Goal: Task Accomplishment & Management: Manage account settings

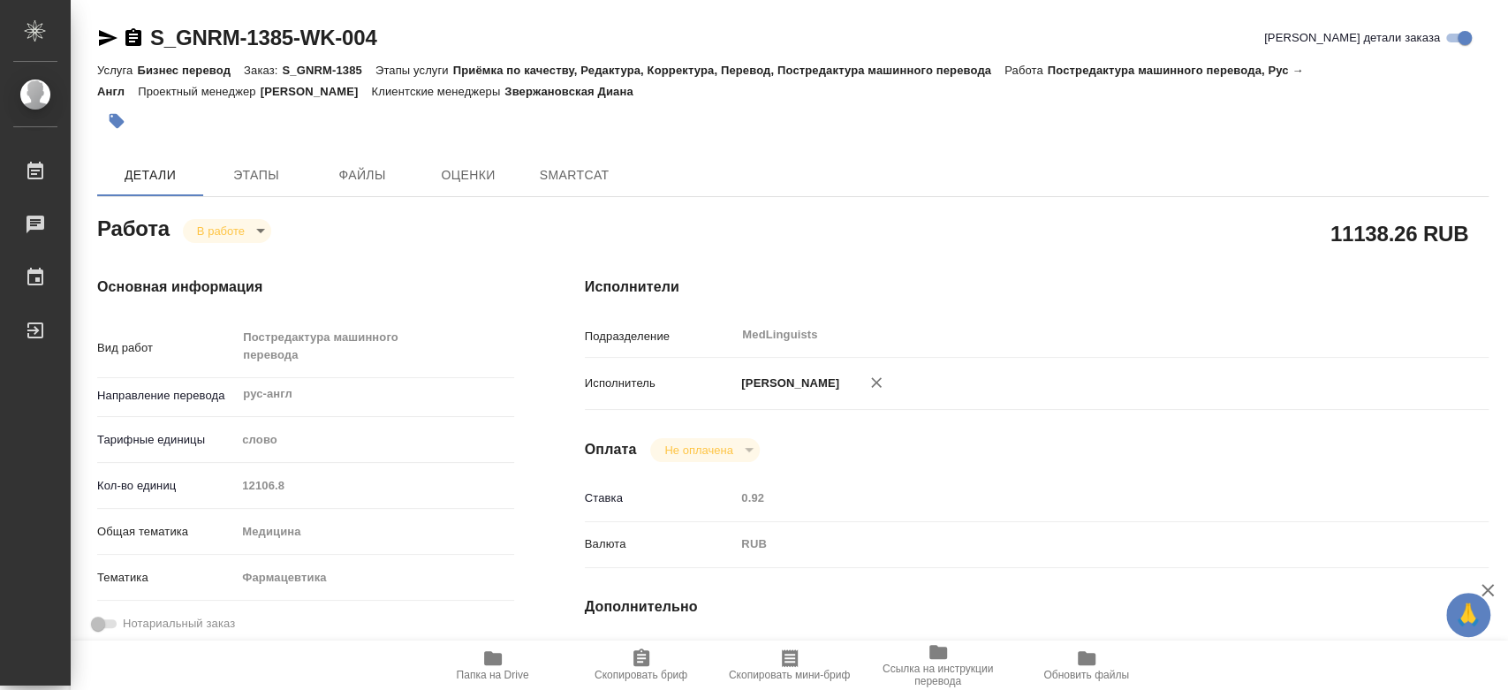
type textarea "x"
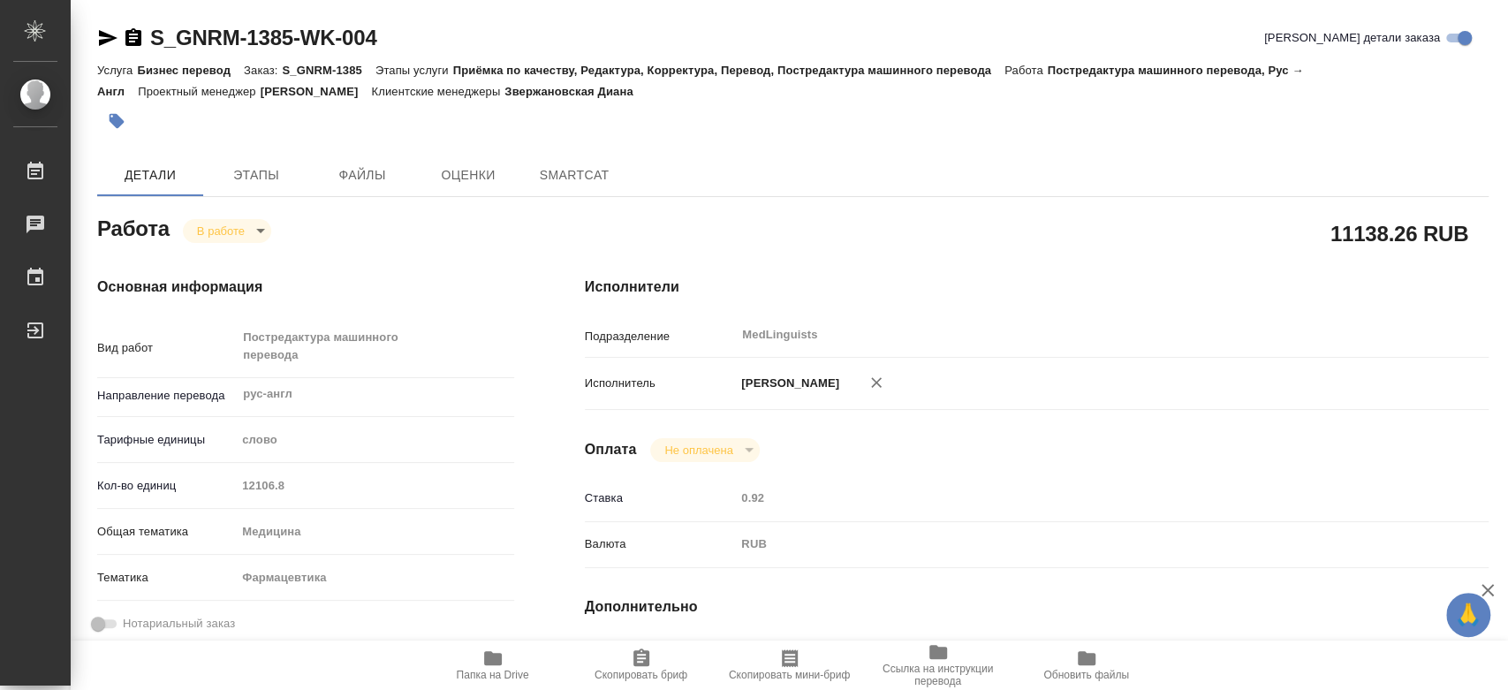
type textarea "x"
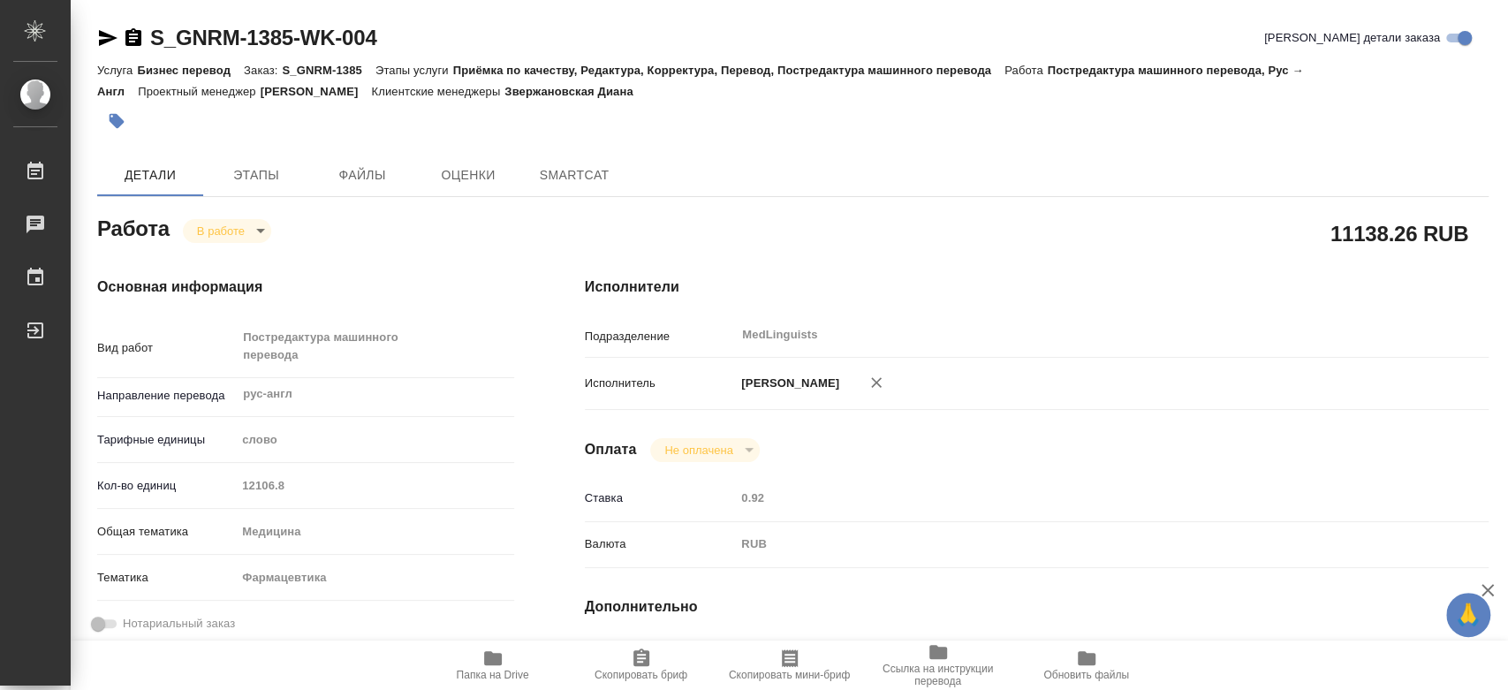
type textarea "x"
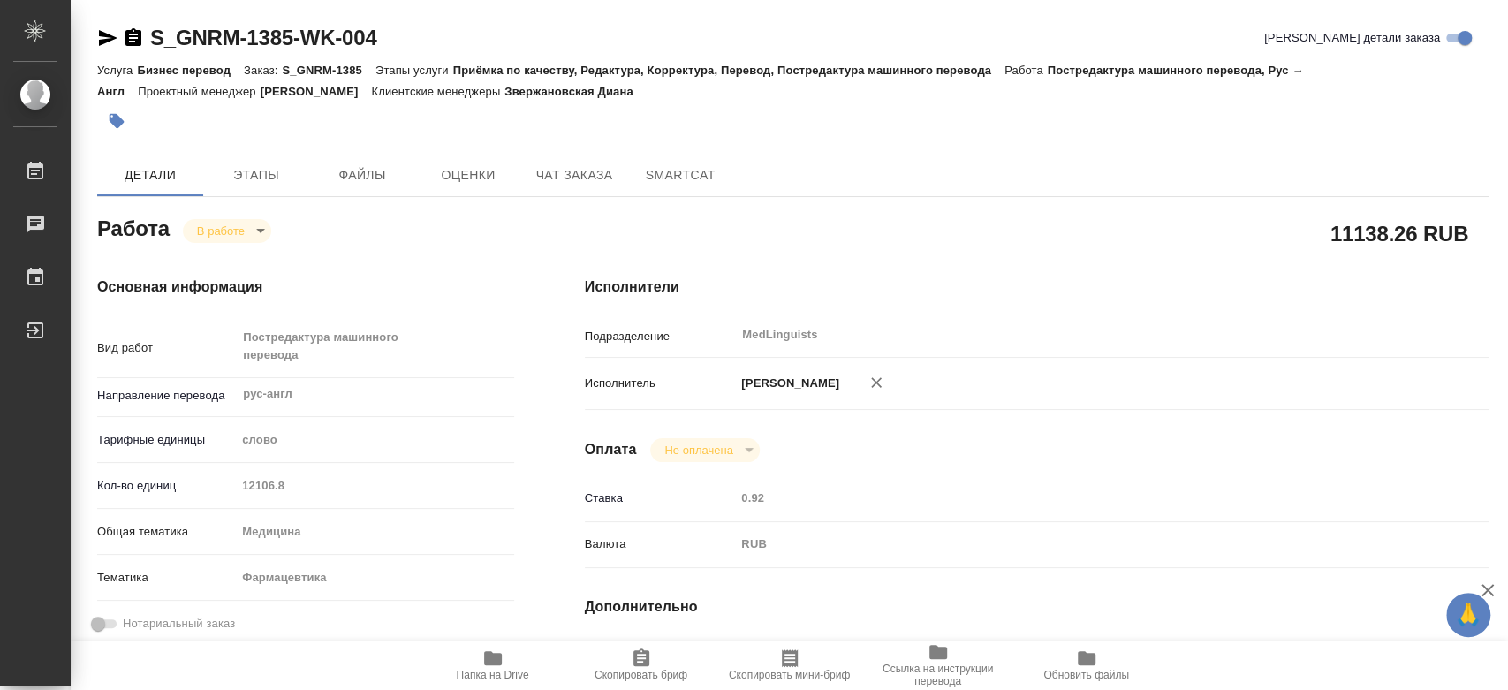
type textarea "x"
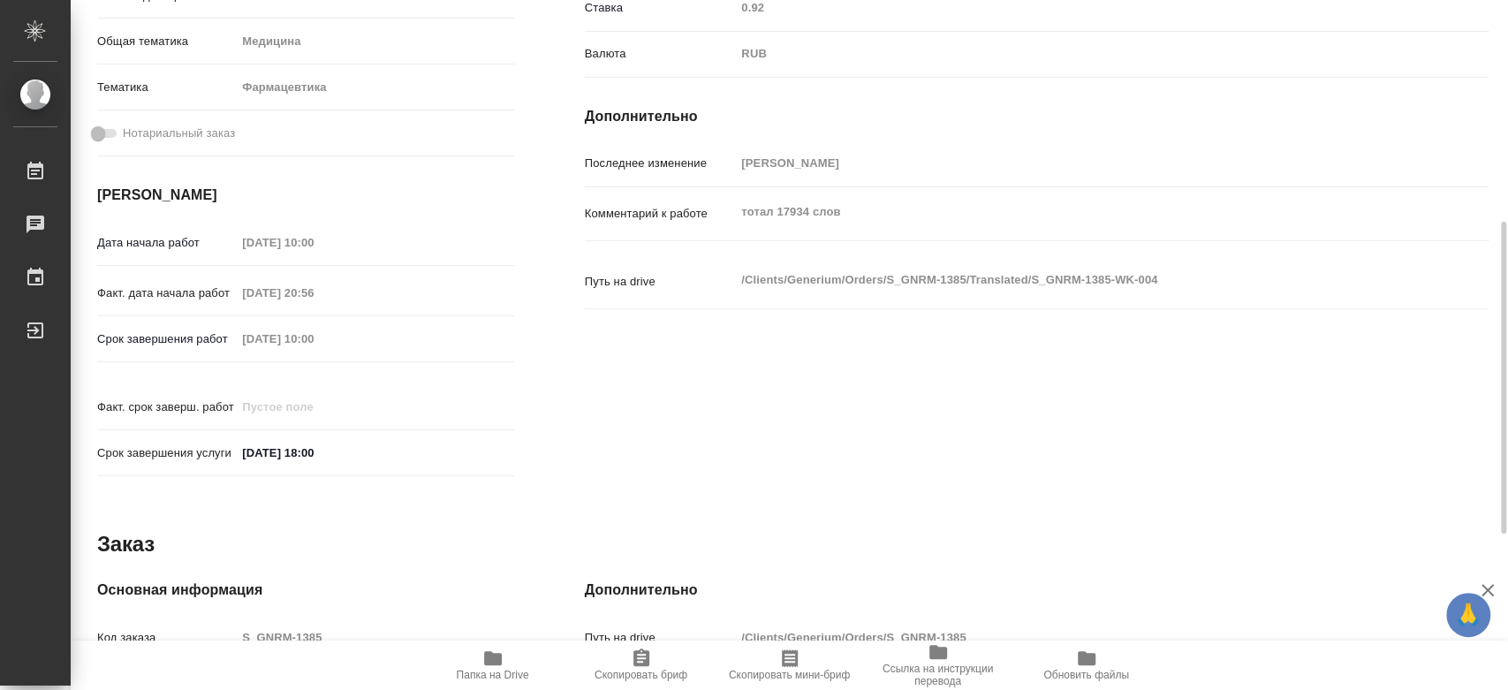
type textarea "x"
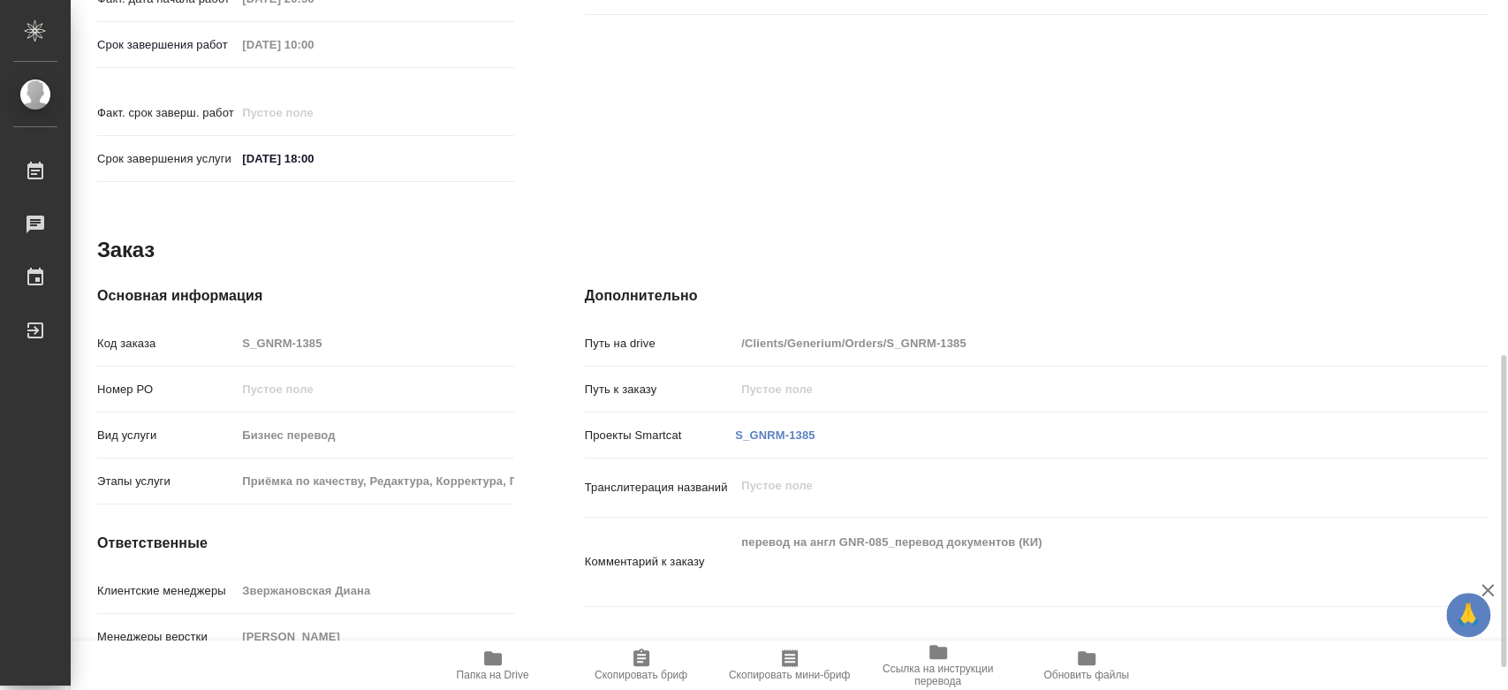
scroll to position [834, 0]
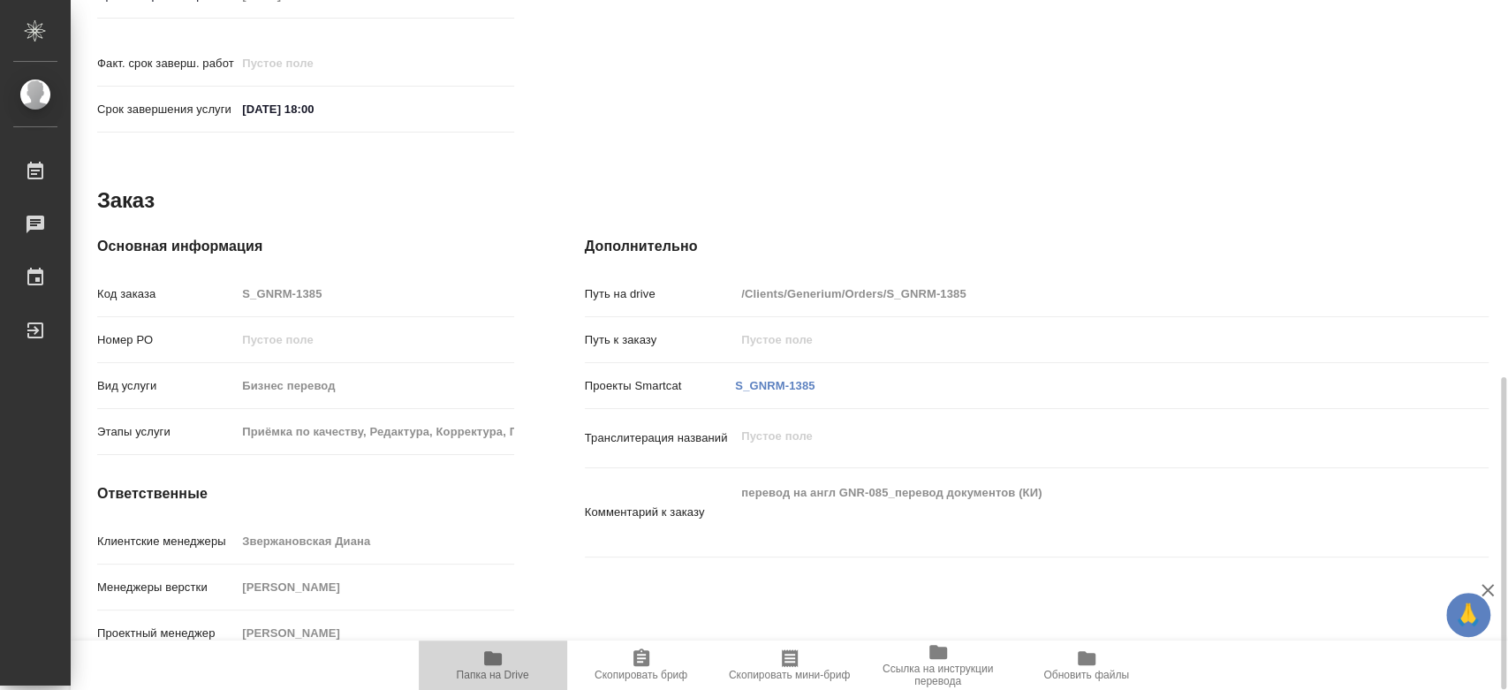
click at [486, 652] on icon "button" at bounding box center [493, 658] width 18 height 14
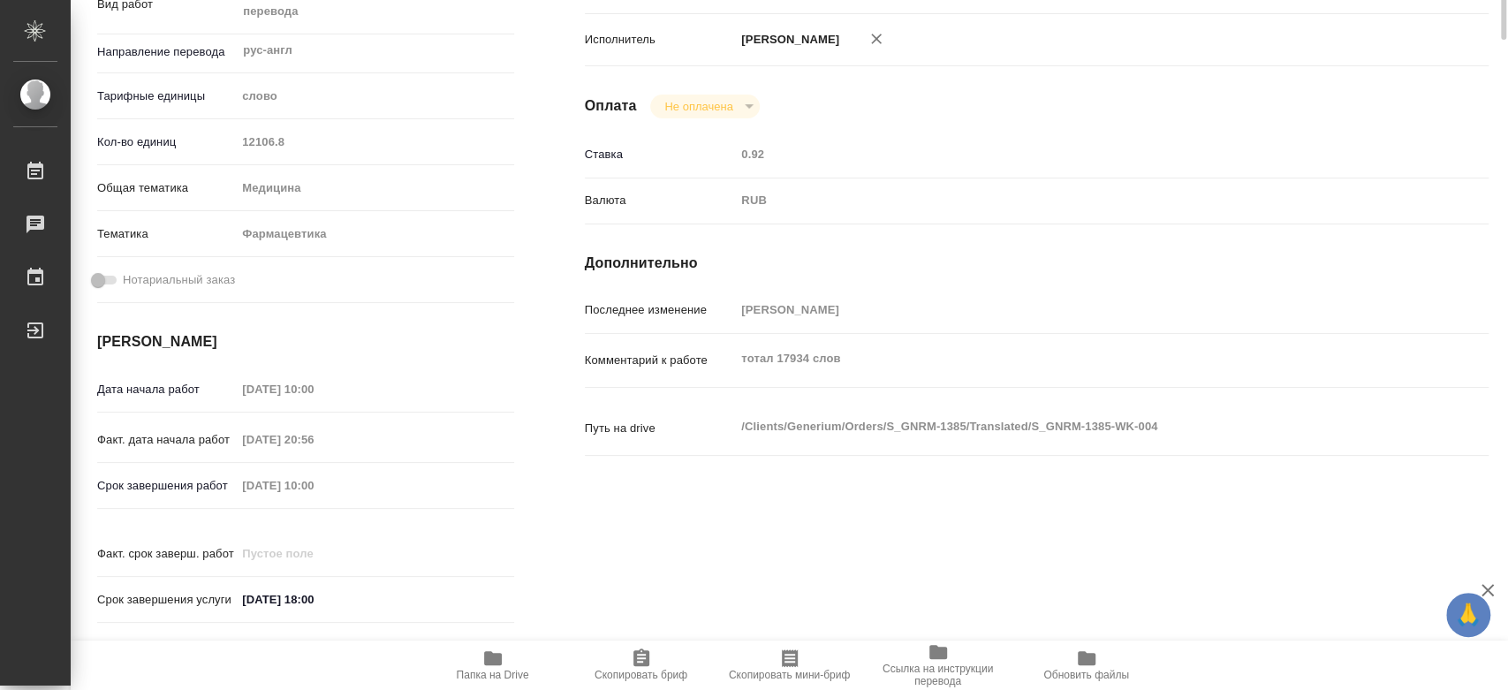
scroll to position [0, 0]
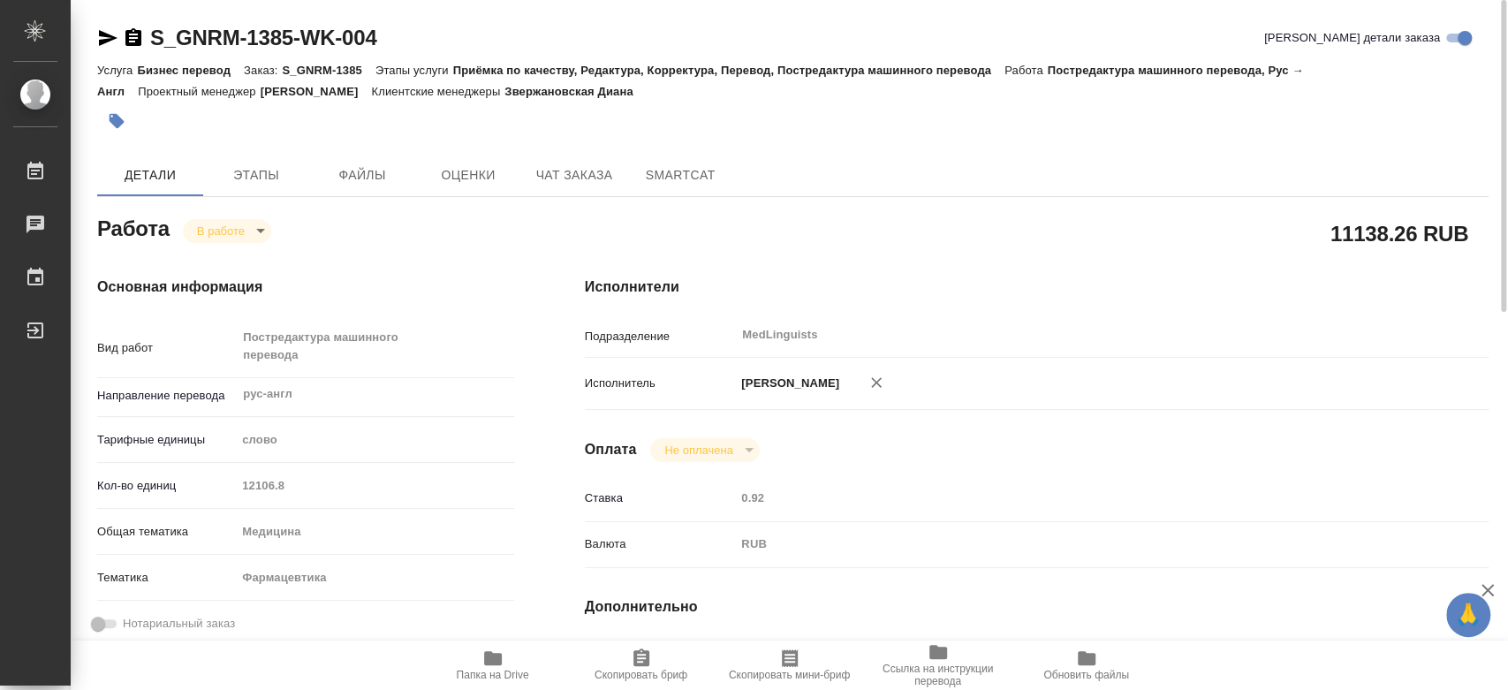
click at [237, 217] on div "Работа В работе inProgress" at bounding box center [305, 227] width 417 height 32
click at [232, 235] on body "🙏 .cls-1 fill:#fff; AWATERA Chernyayeva Tatyana Работы 0 Чаты График Выйти S_GN…" at bounding box center [754, 345] width 1508 height 690
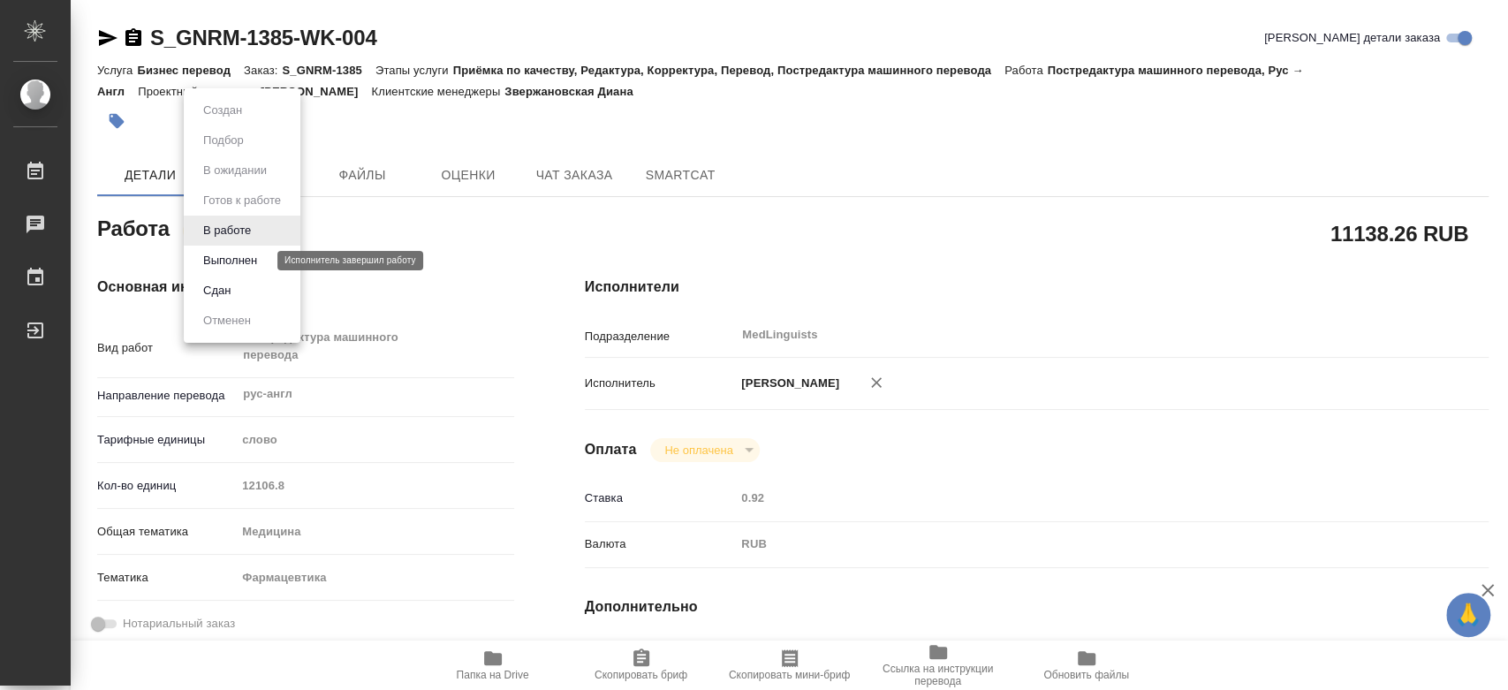
click at [238, 258] on button "Выполнен" at bounding box center [230, 260] width 65 height 19
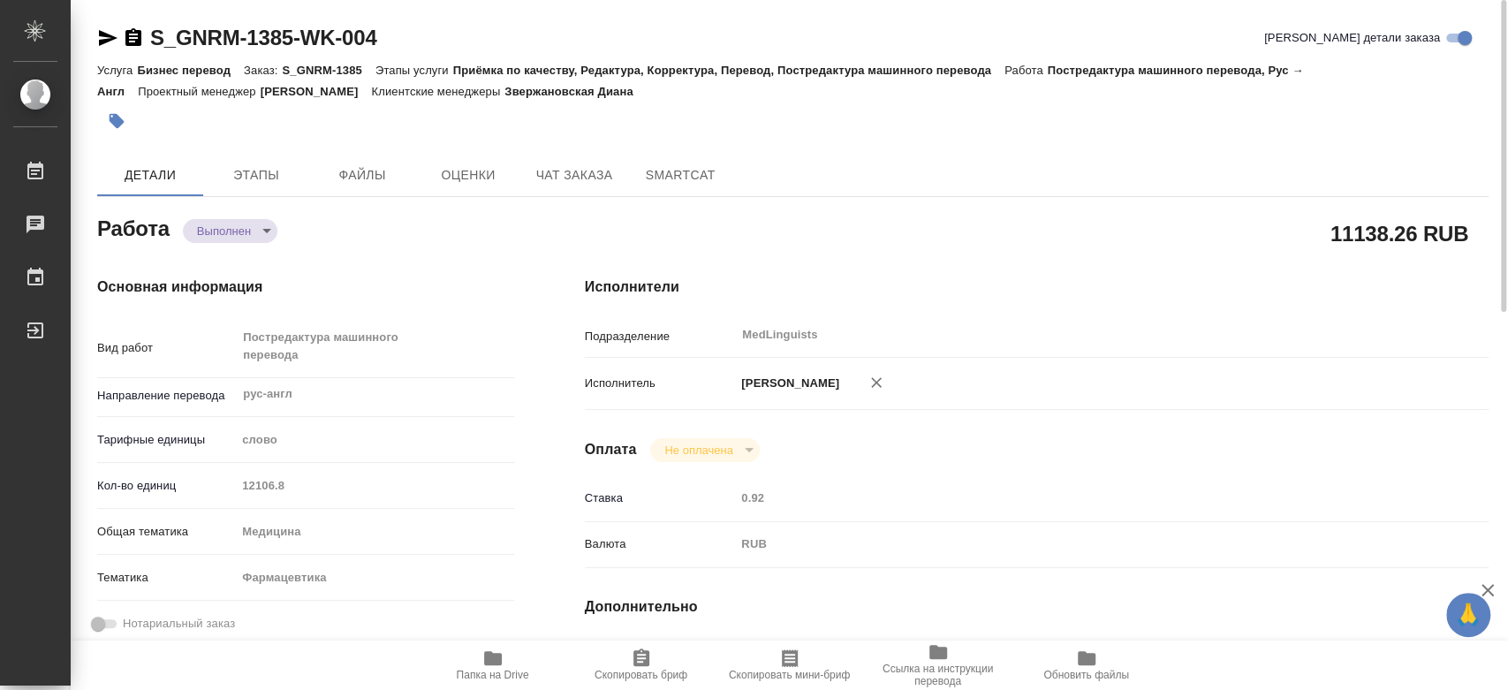
type textarea "x"
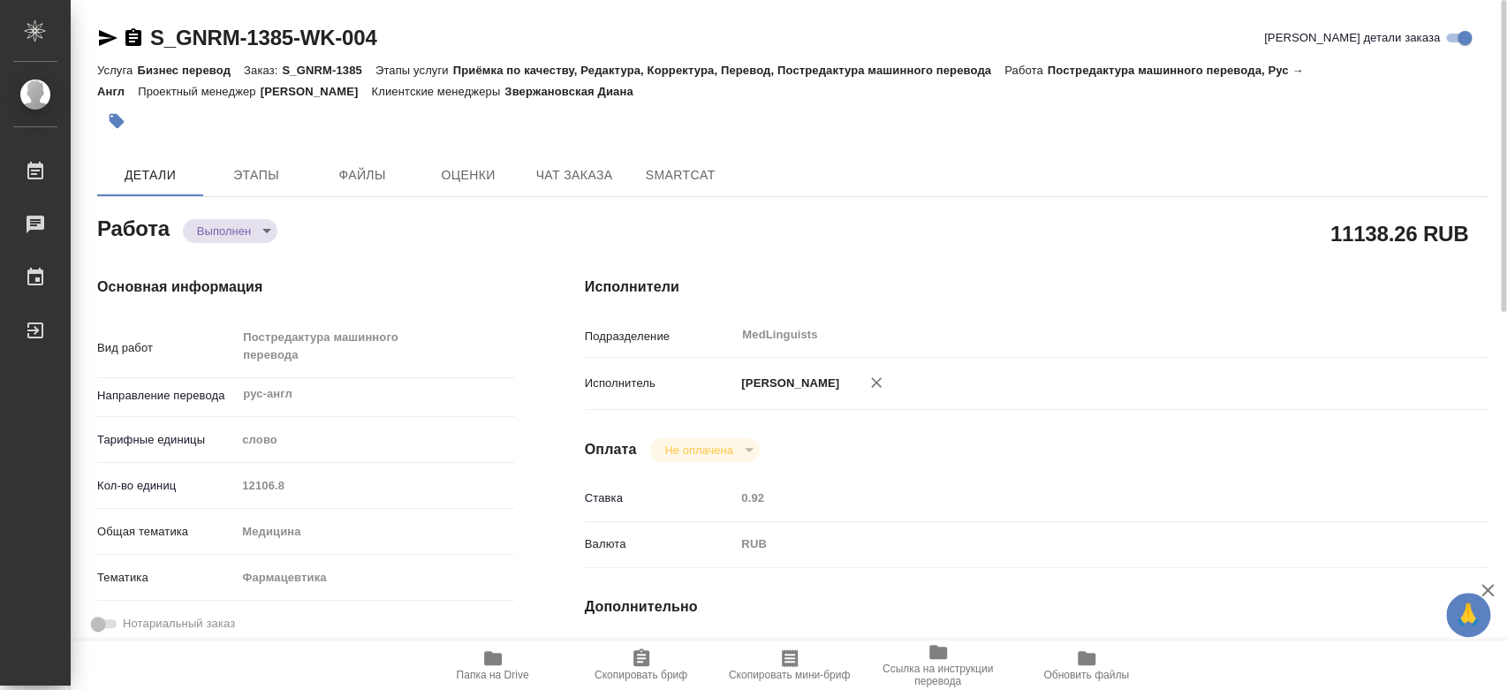
type textarea "x"
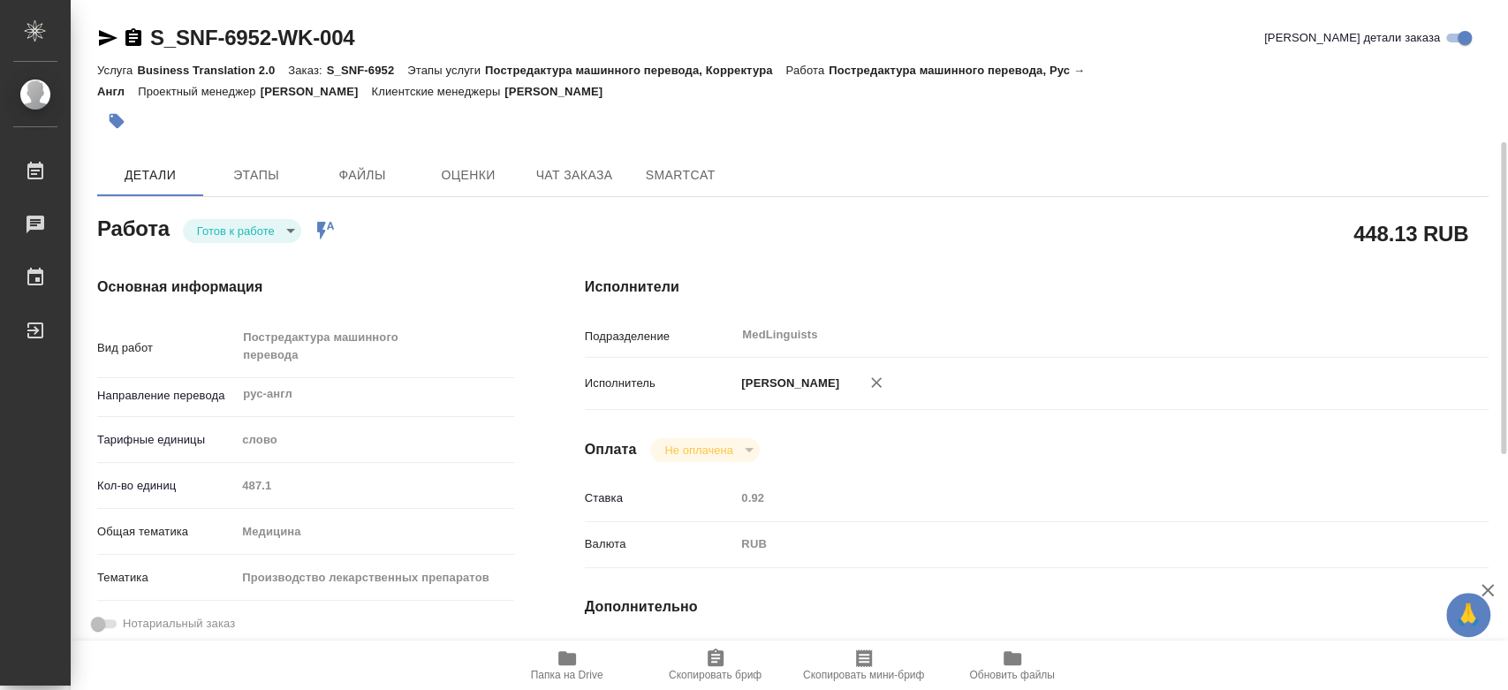
scroll to position [98, 0]
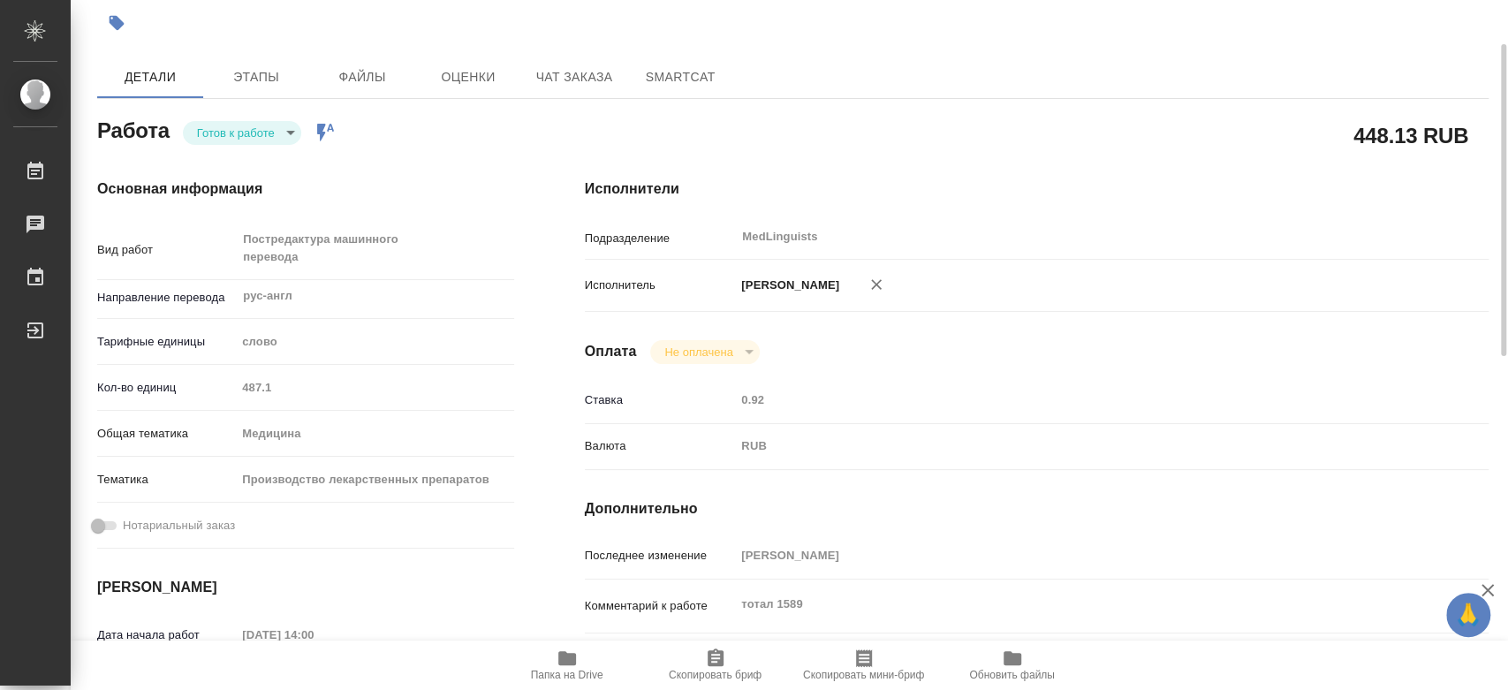
click at [263, 136] on body "🙏 .cls-1 fill:#fff; [PERSON_NAME] [PERSON_NAME] Чаты График Выйти S_SNF-6952-WK…" at bounding box center [754, 345] width 1508 height 690
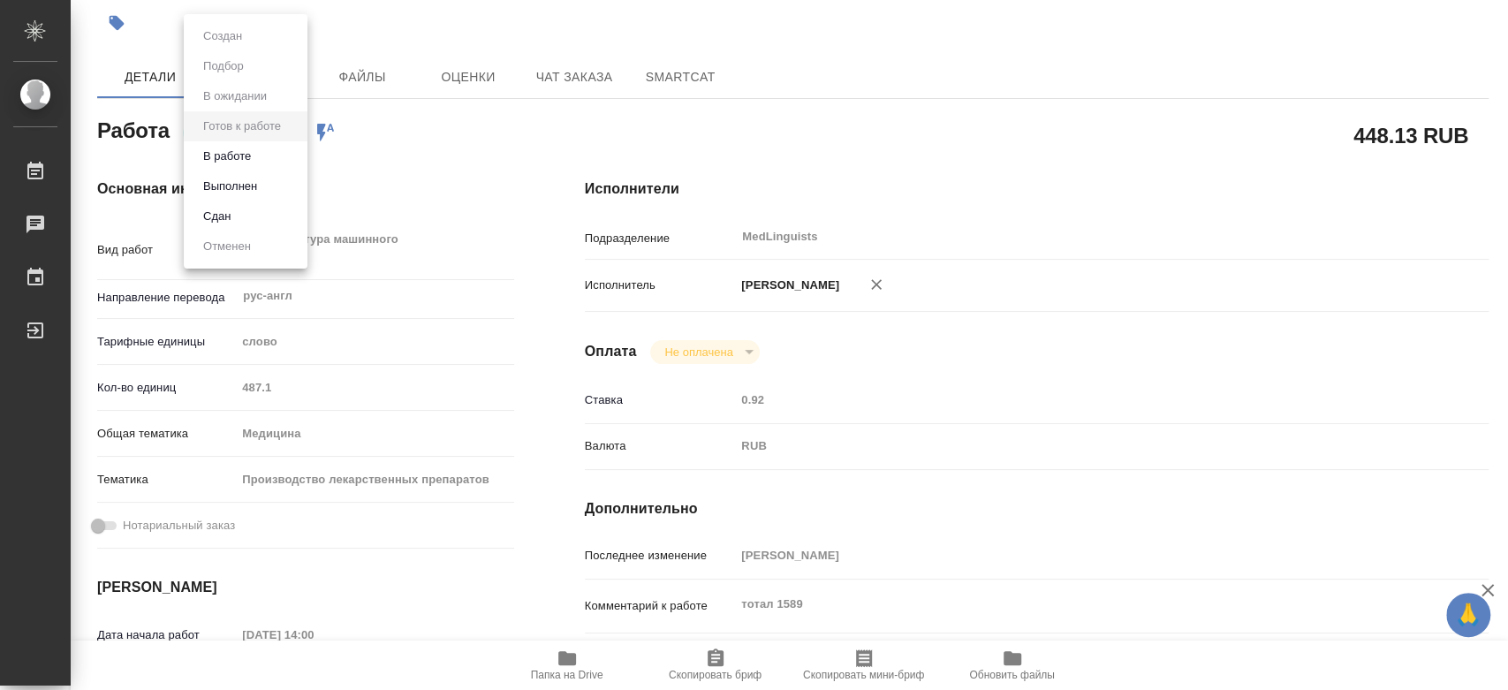
click at [265, 151] on li "В работе" at bounding box center [246, 156] width 124 height 30
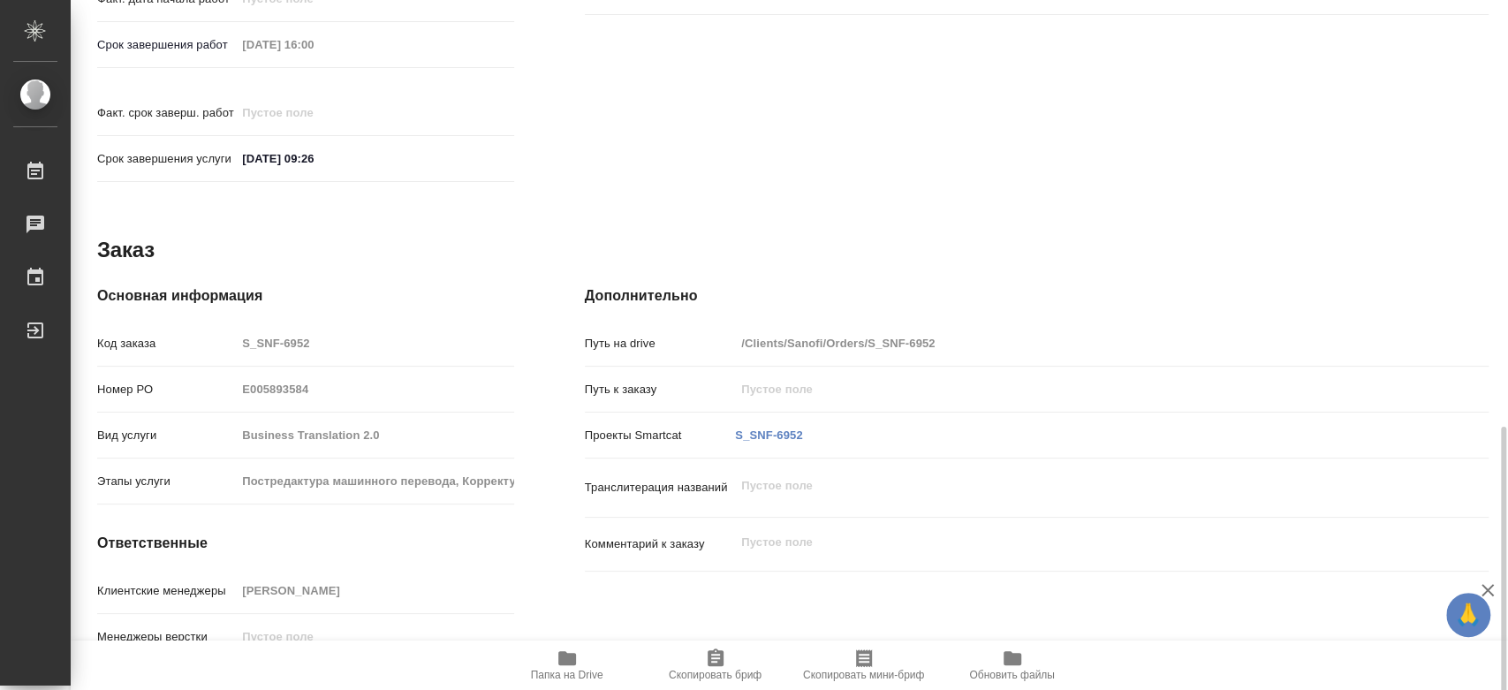
scroll to position [834, 0]
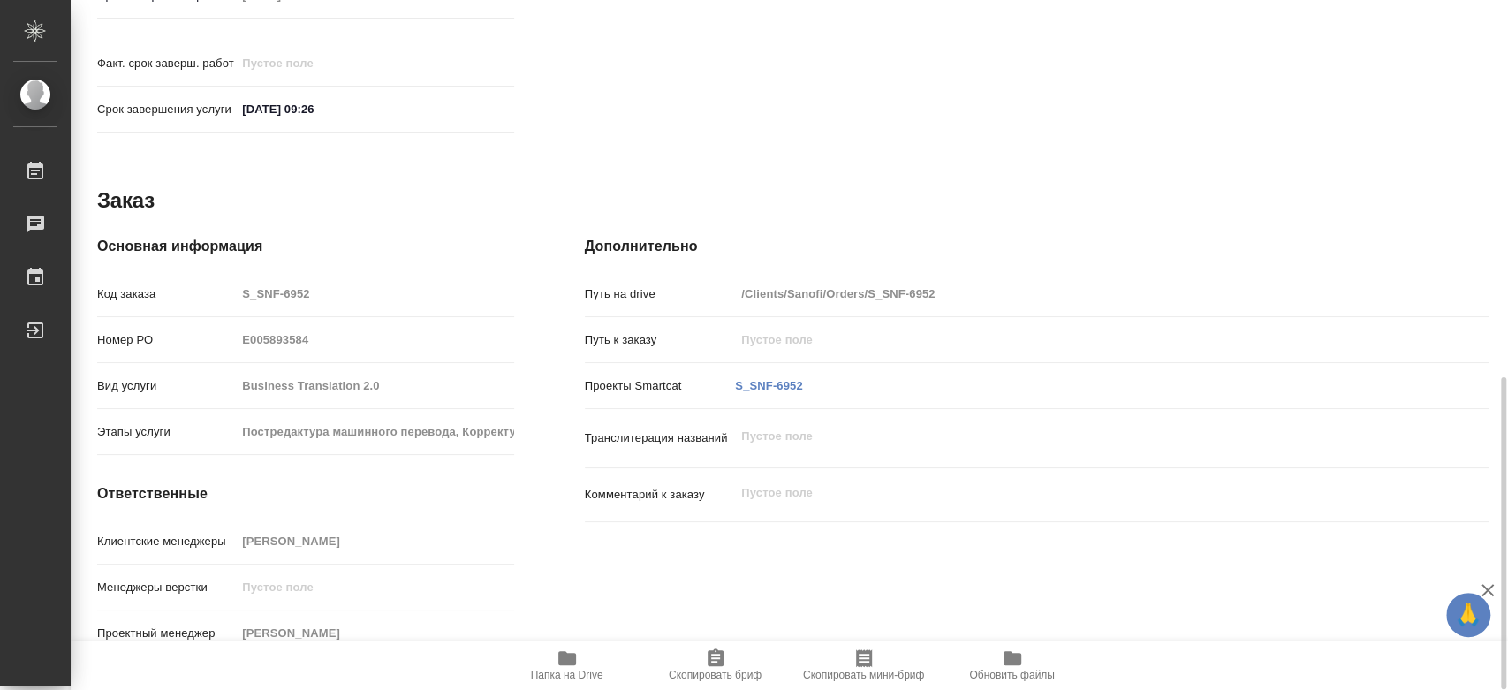
type textarea "x"
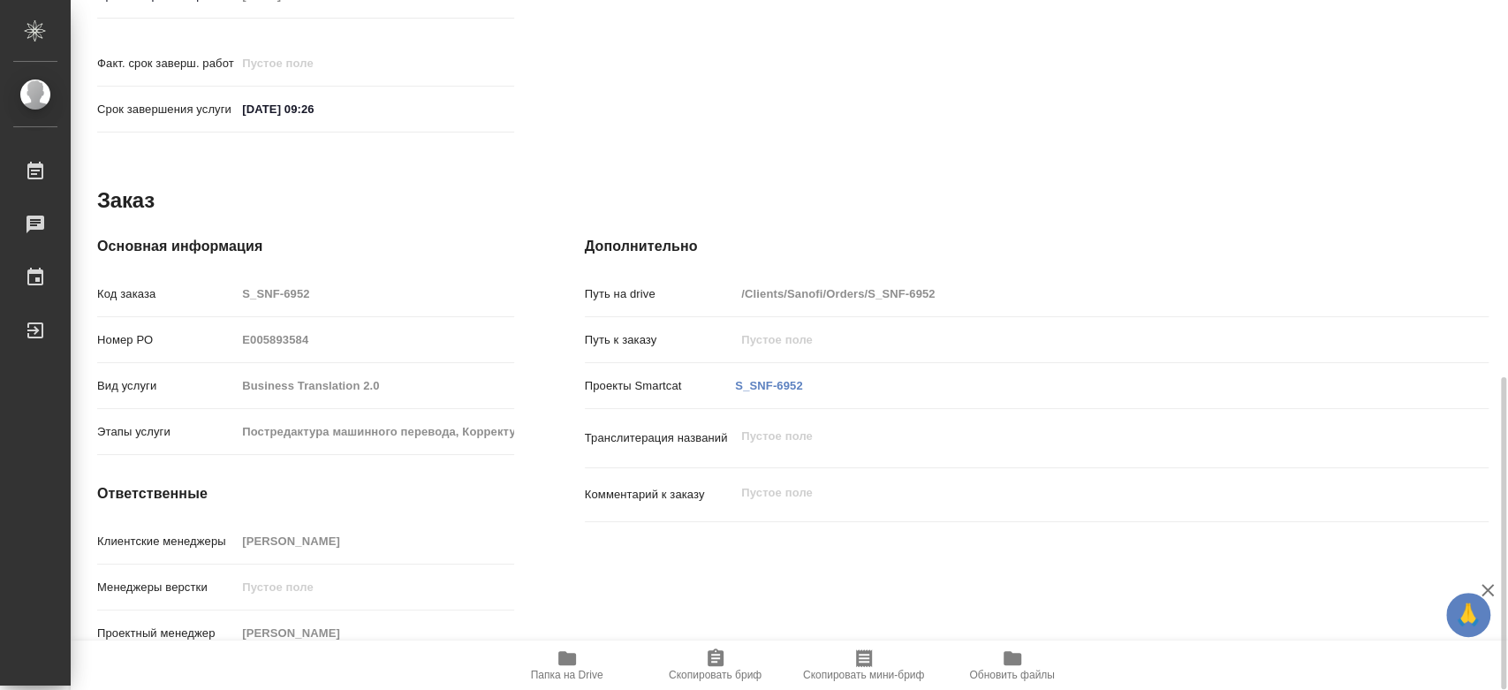
type textarea "x"
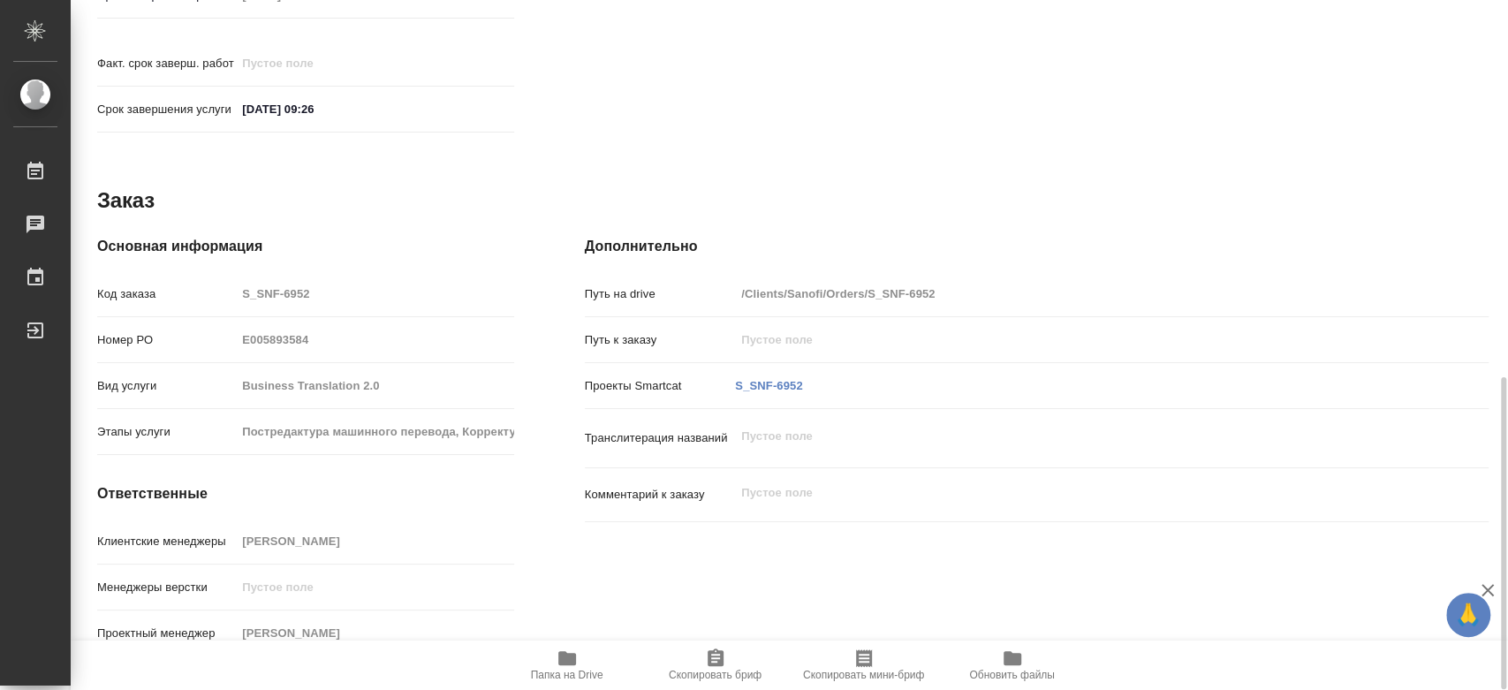
type textarea "x"
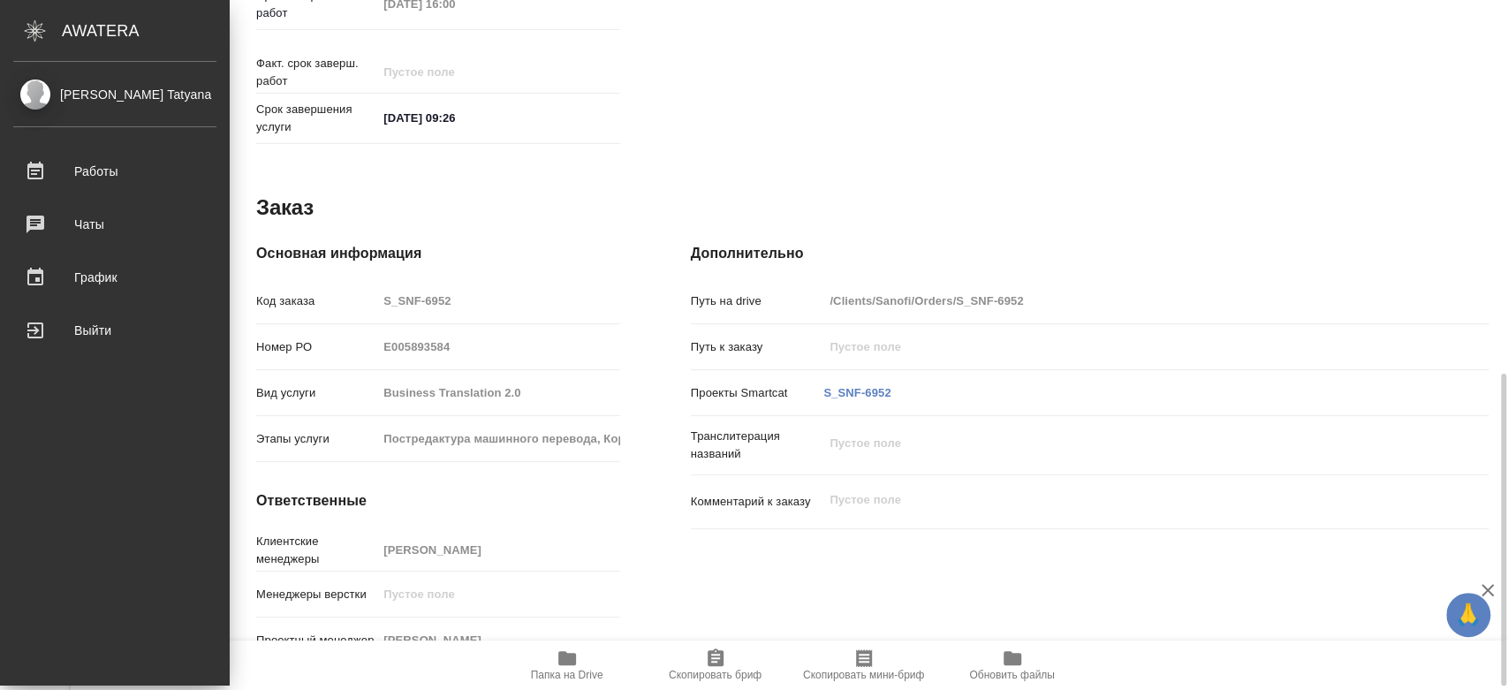
type textarea "x"
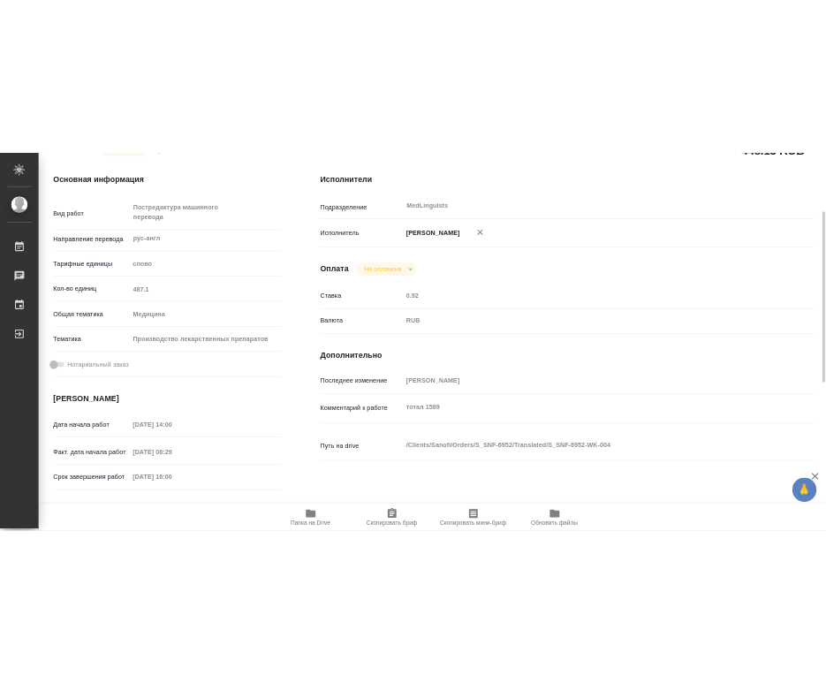
scroll to position [0, 0]
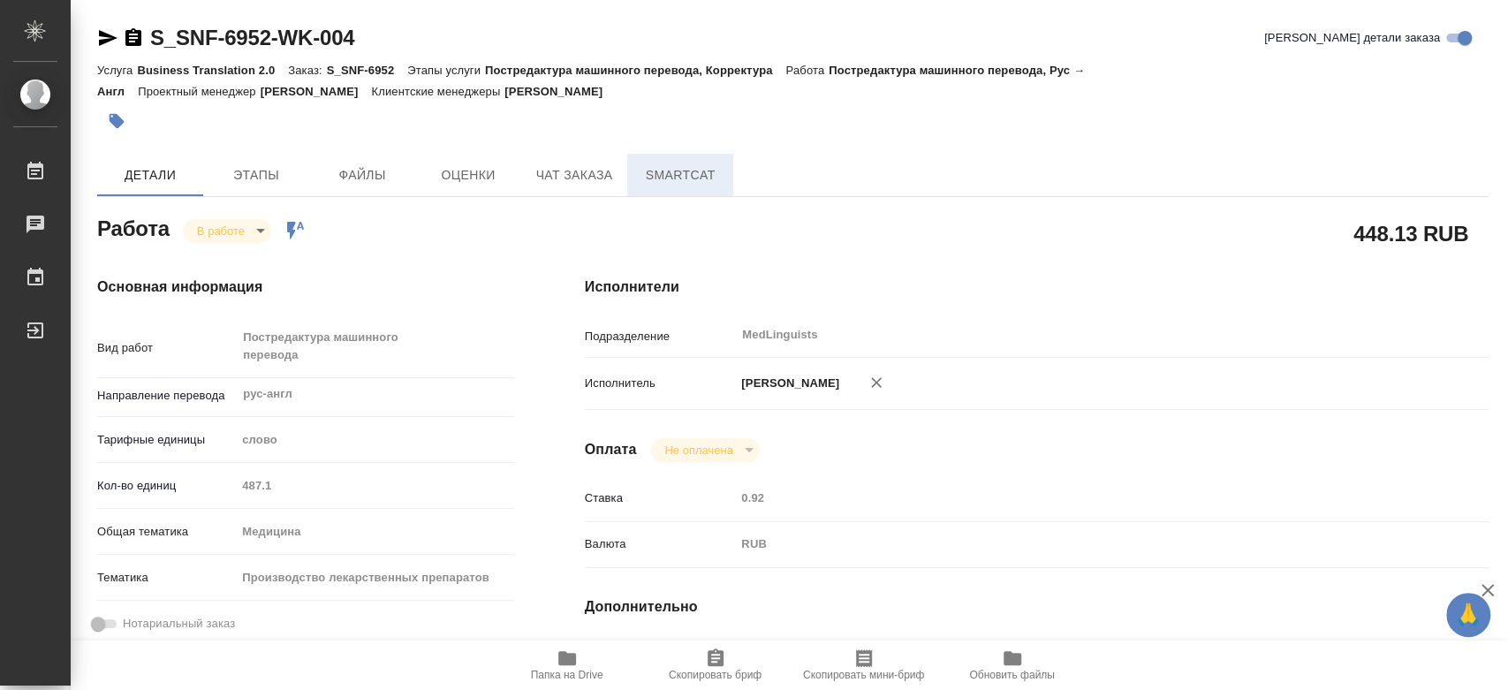
click at [665, 159] on button "SmartCat" at bounding box center [680, 175] width 106 height 42
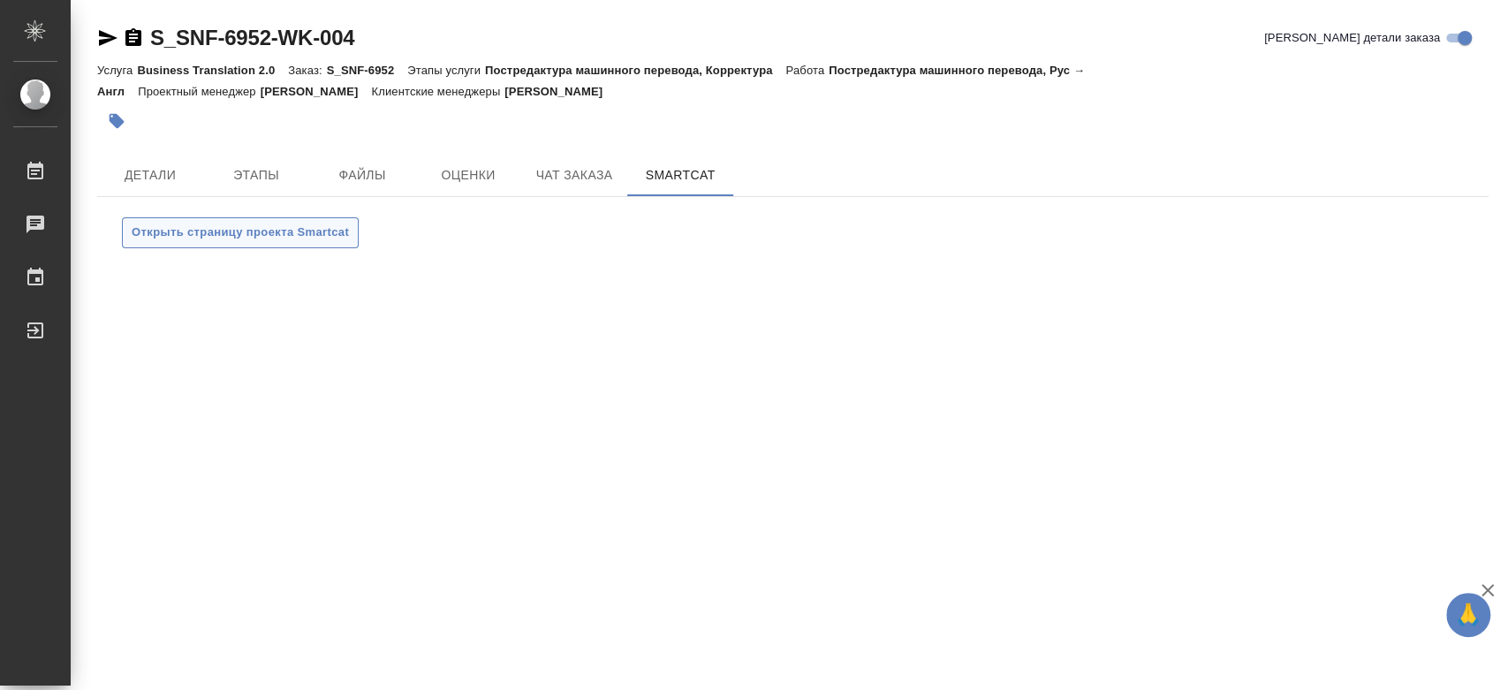
click at [323, 239] on span "Открыть страницу проекта Smartcat" at bounding box center [240, 233] width 217 height 20
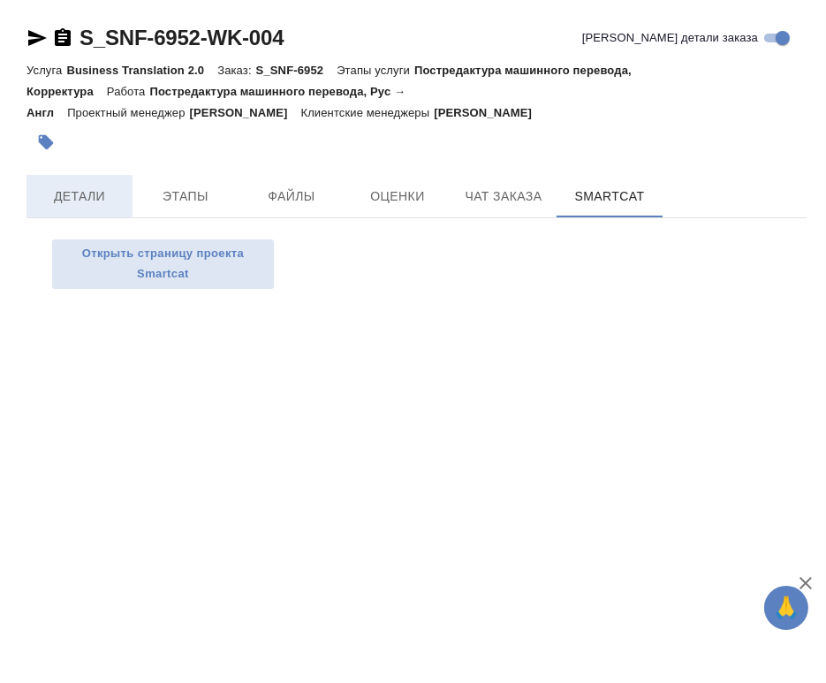
click at [67, 208] on button "Детали" at bounding box center [80, 196] width 106 height 42
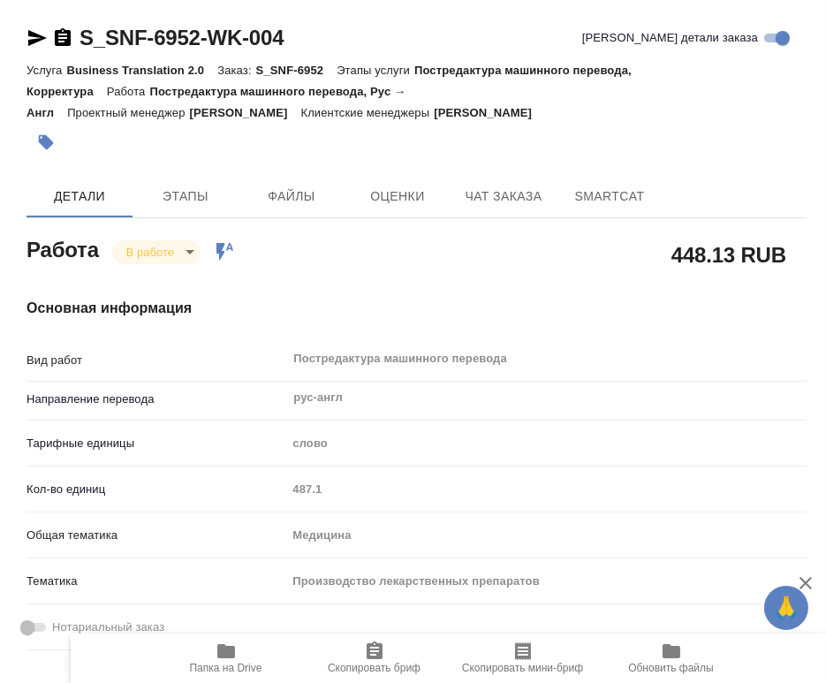
type textarea "x"
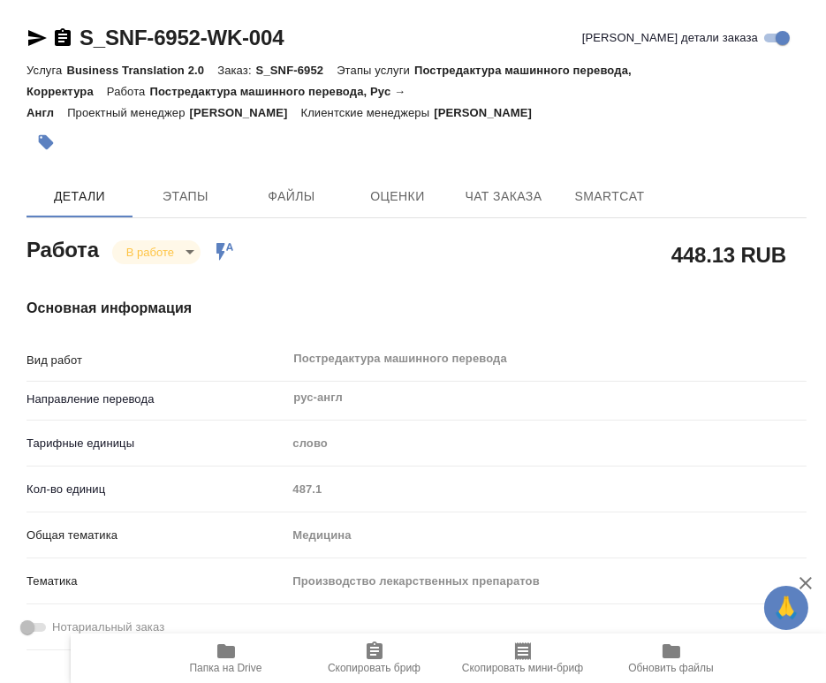
type textarea "x"
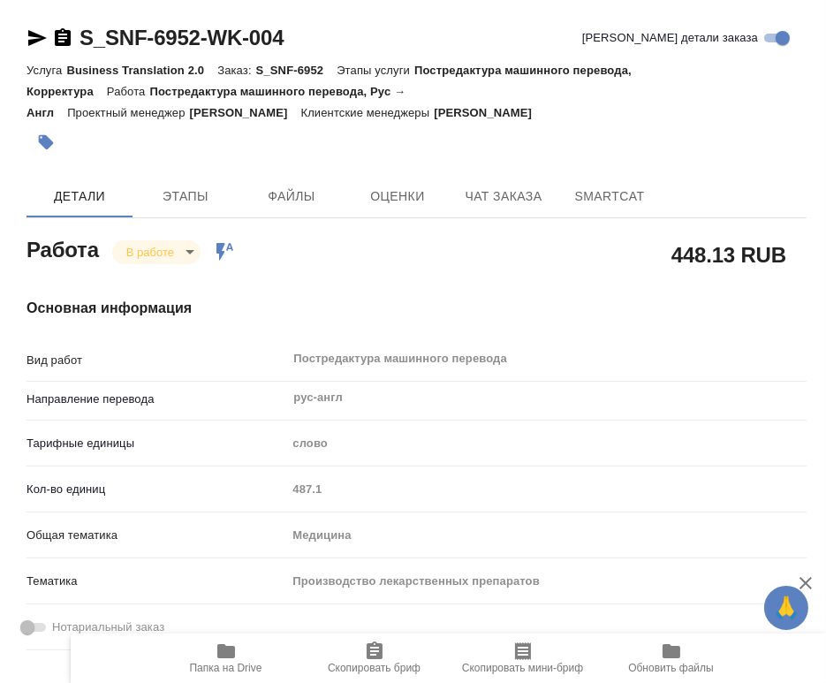
type textarea "x"
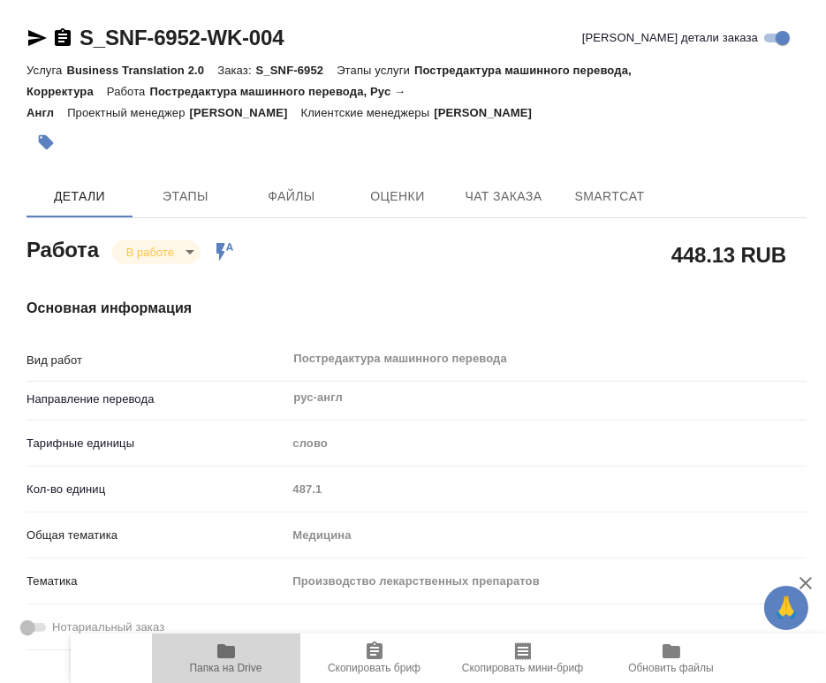
click at [220, 650] on icon "button" at bounding box center [226, 651] width 18 height 14
